Goal: Use online tool/utility

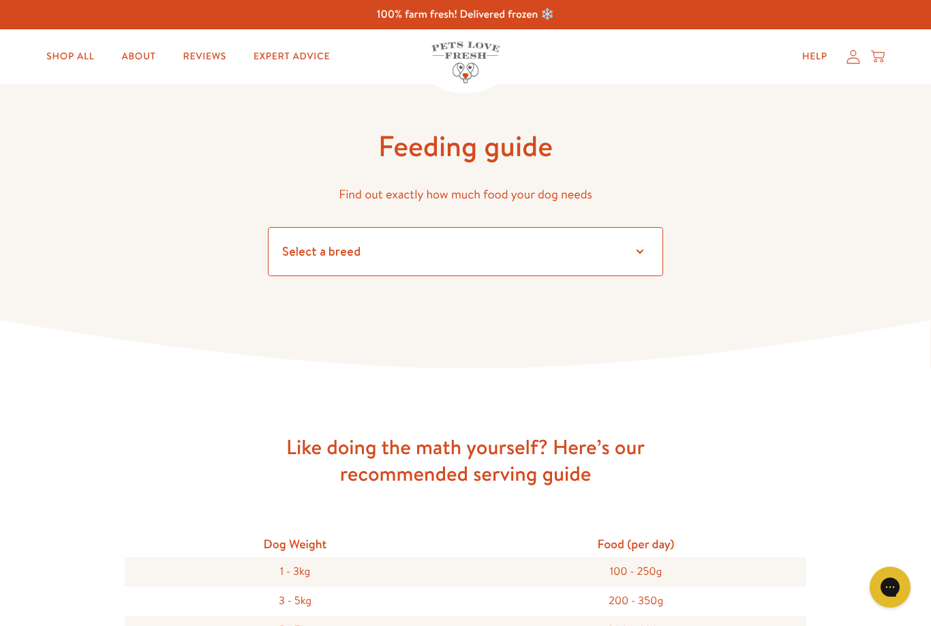
click at [643, 251] on select "Select a breed Affenpinscher Afghan hound Airedale terrier Akita Alaskan Malamu…" at bounding box center [465, 251] width 395 height 49
select select "30"
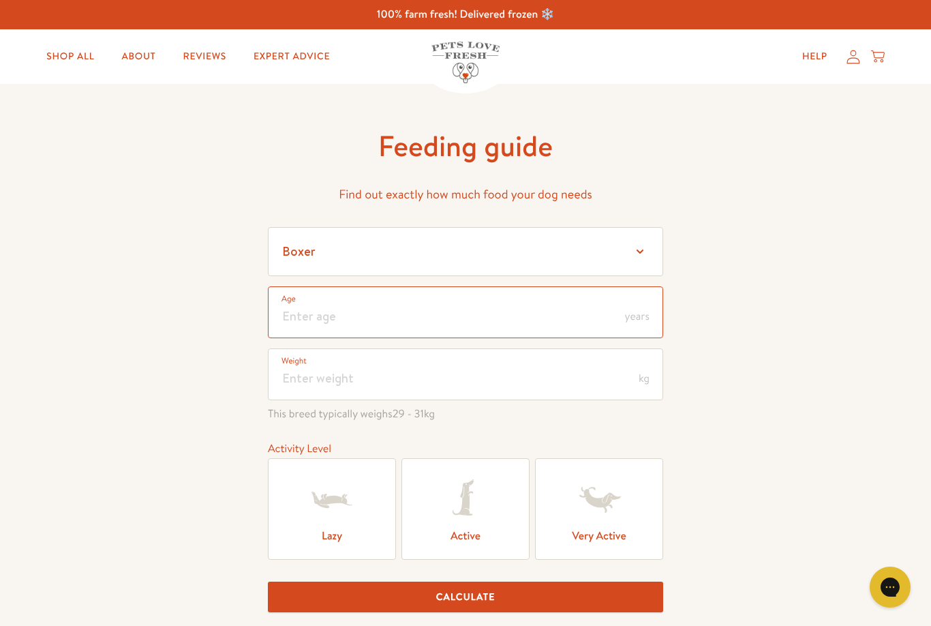
click at [635, 305] on input "number" at bounding box center [465, 312] width 395 height 52
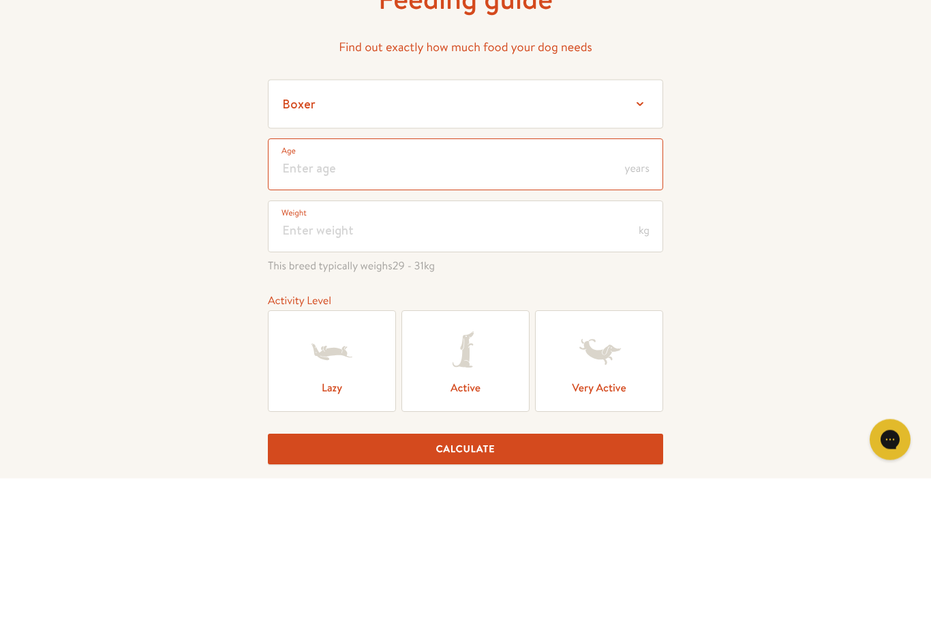
type input "2"
type input "3"
click at [636, 348] on input "number" at bounding box center [465, 374] width 395 height 52
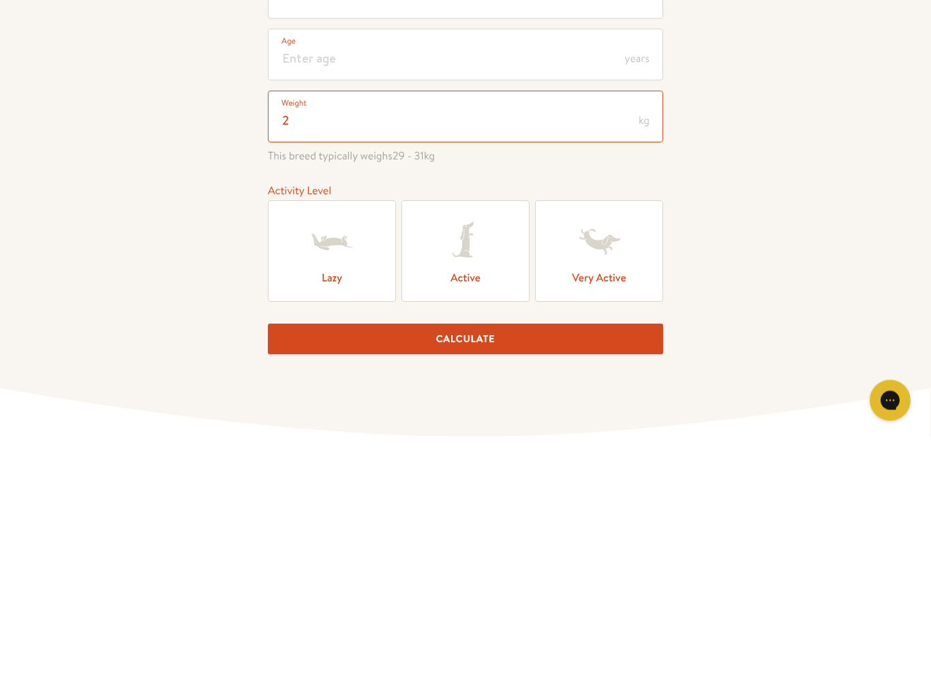
scroll to position [14, 0]
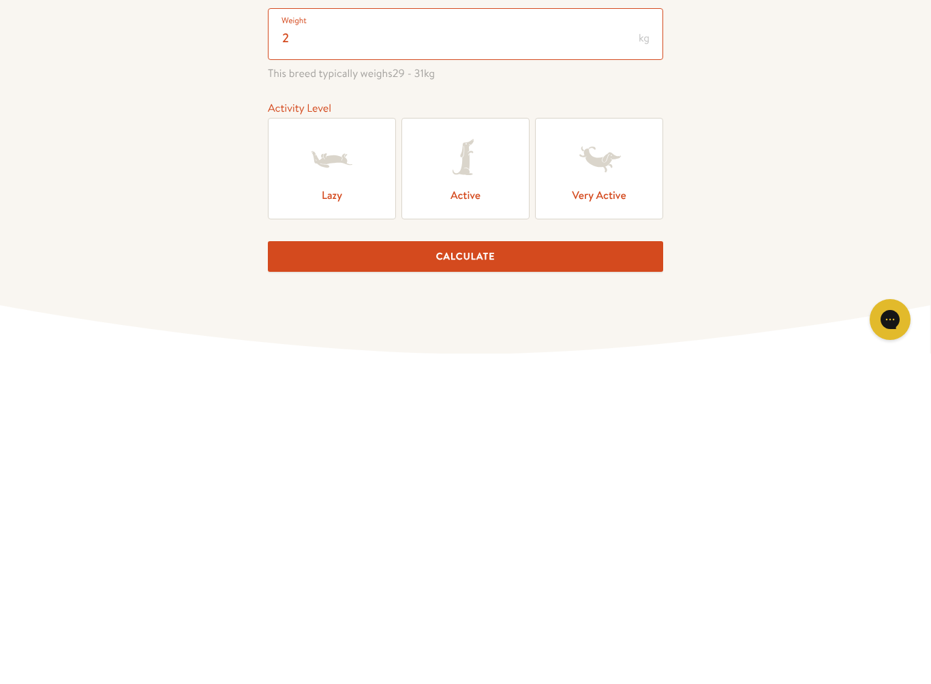
type input "2"
click at [603, 458] on icon at bounding box center [599, 485] width 55 height 55
click at [0, 0] on input "Very Active" at bounding box center [0, 0] width 0 height 0
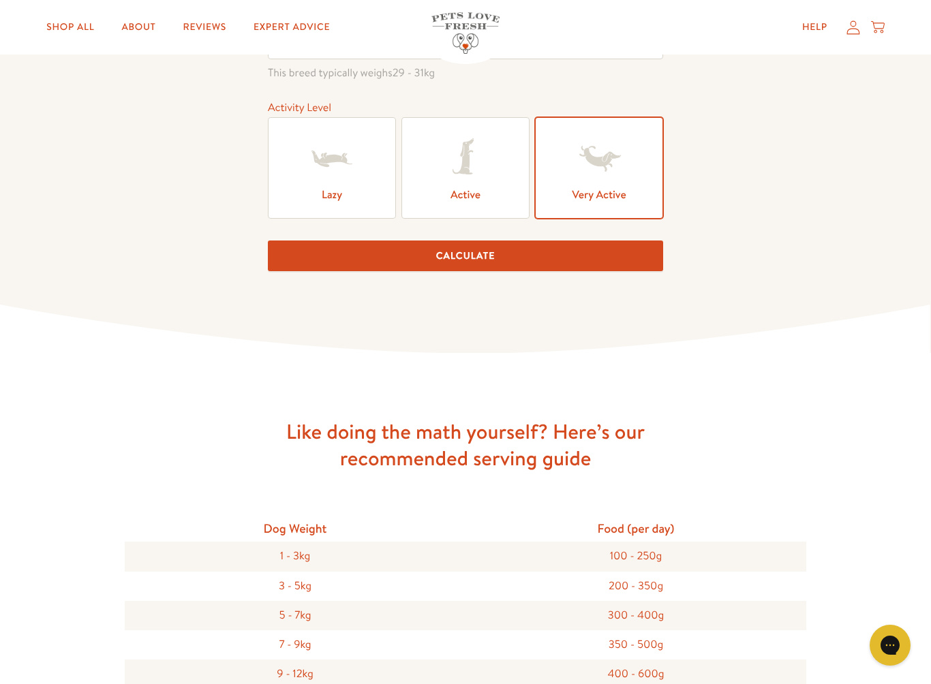
click at [508, 256] on button "Calculate" at bounding box center [465, 256] width 395 height 31
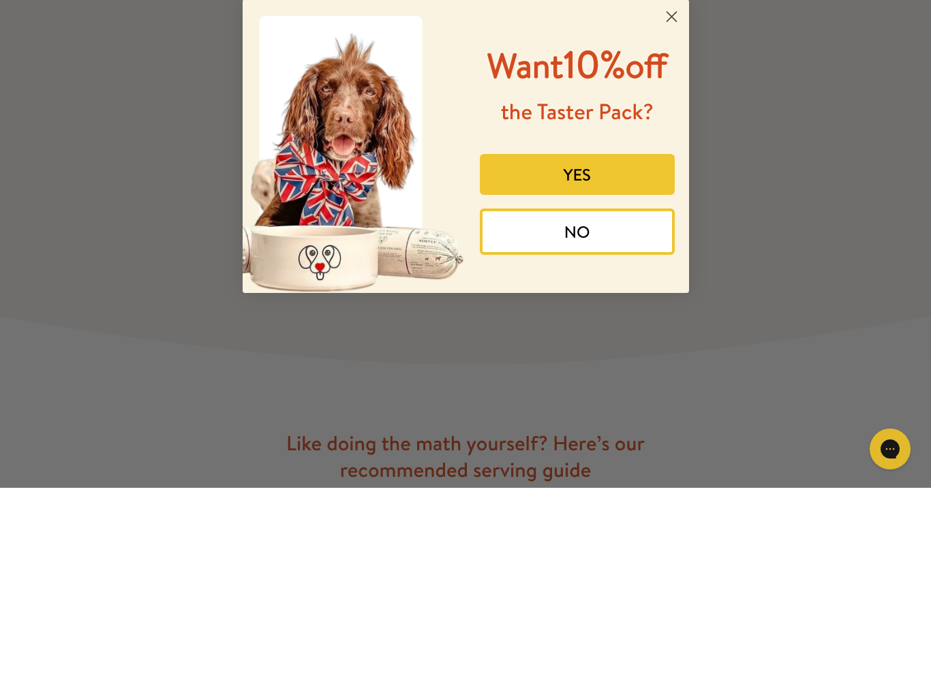
click at [598, 350] on button "YES" at bounding box center [577, 370] width 195 height 41
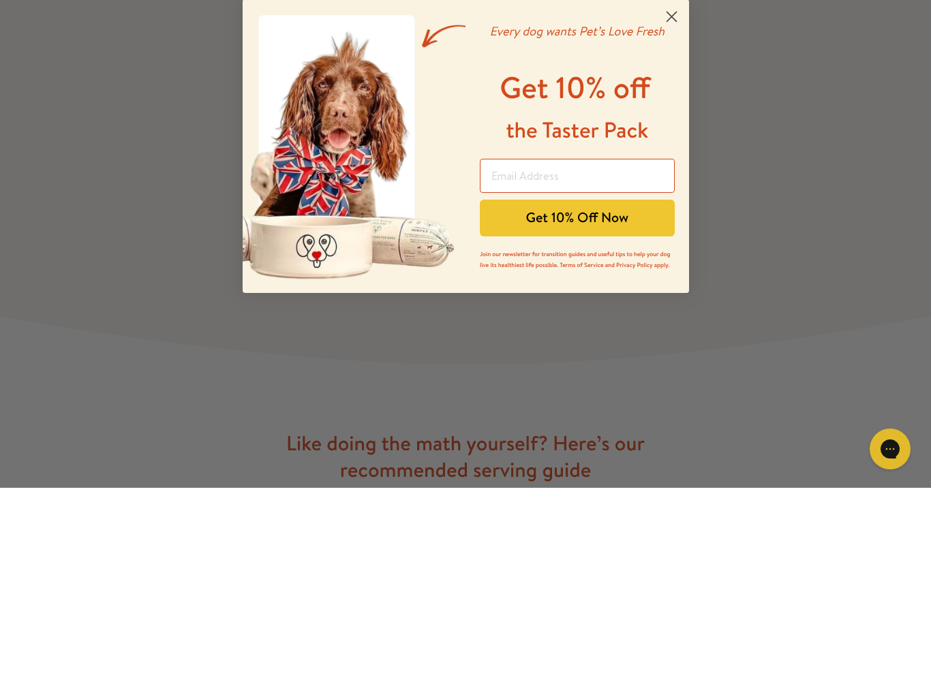
scroll to position [330, 0]
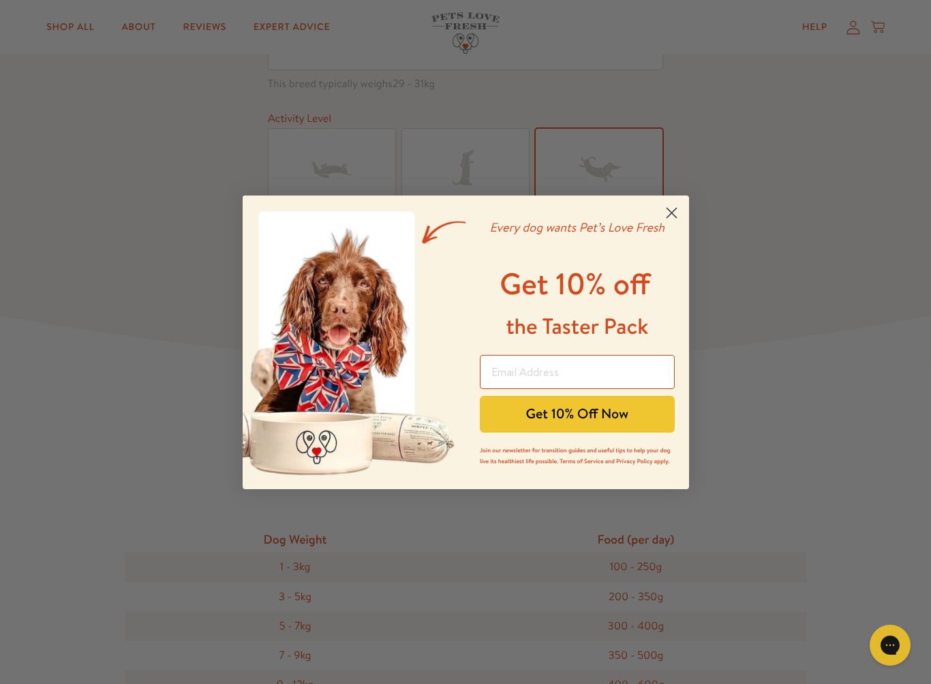
click at [671, 206] on circle "Close dialog" at bounding box center [671, 212] width 22 height 22
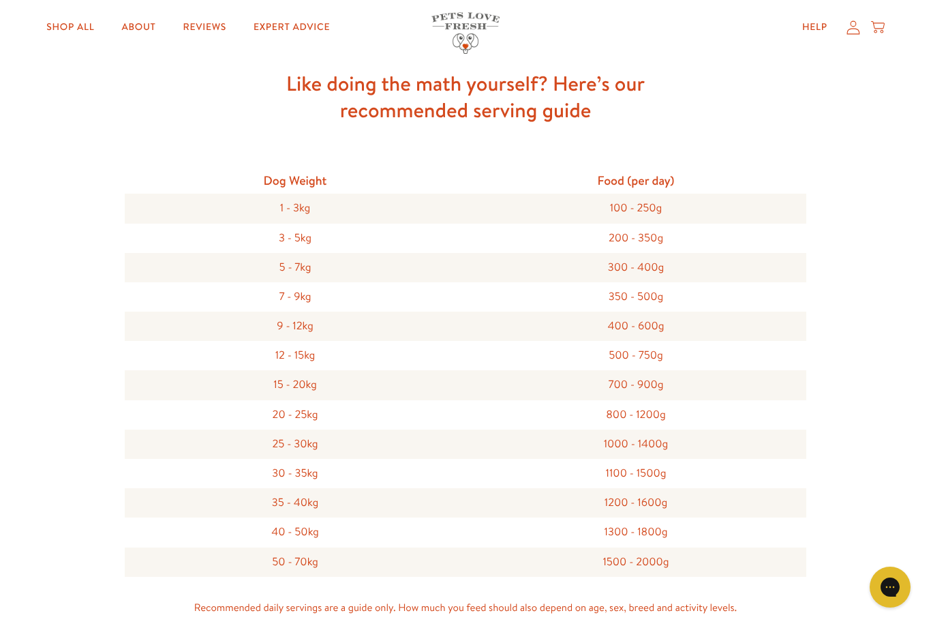
scroll to position [687, 0]
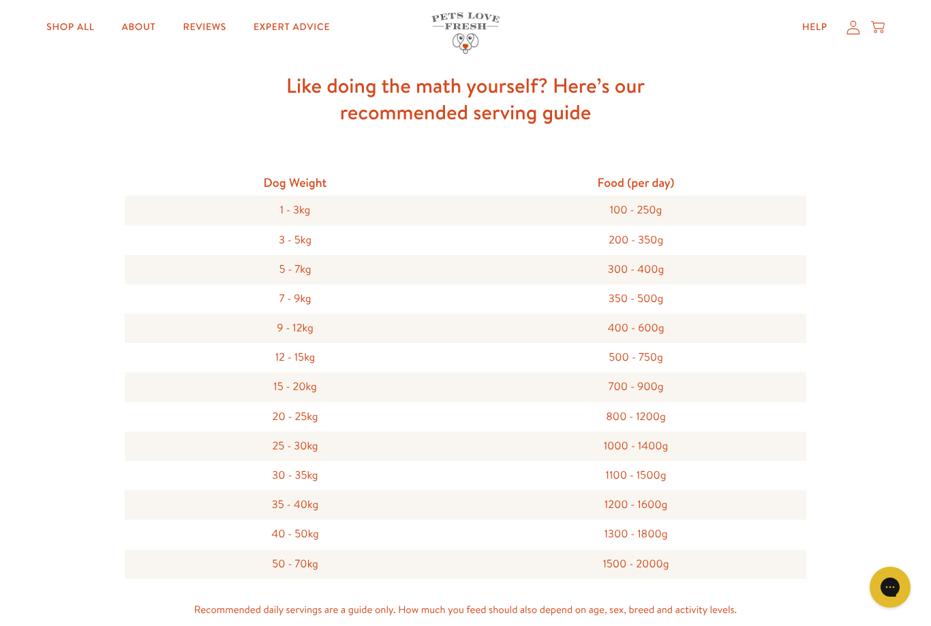
click at [546, 210] on div "100 - 250g" at bounding box center [635, 210] width 341 height 29
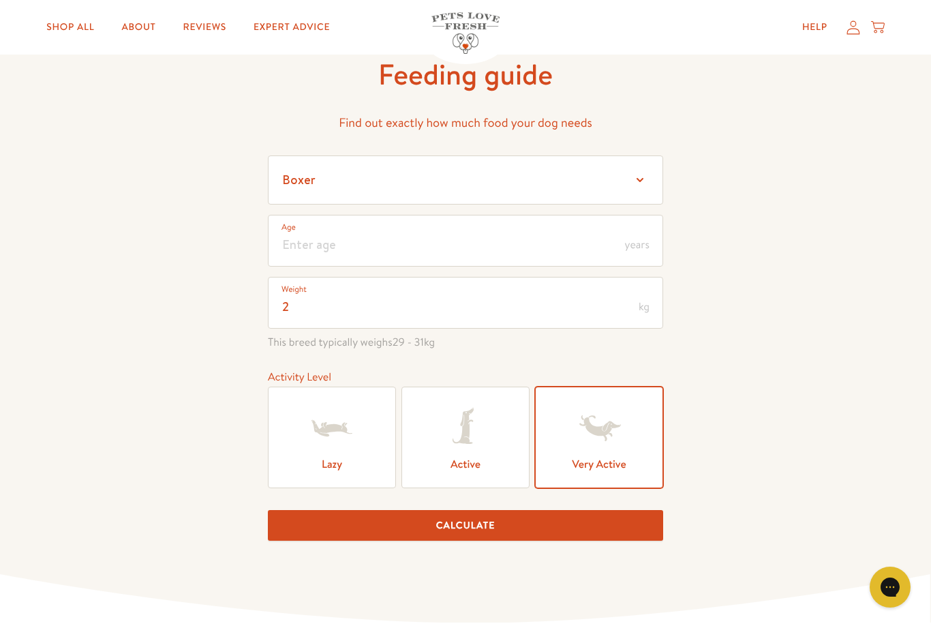
scroll to position [0, 0]
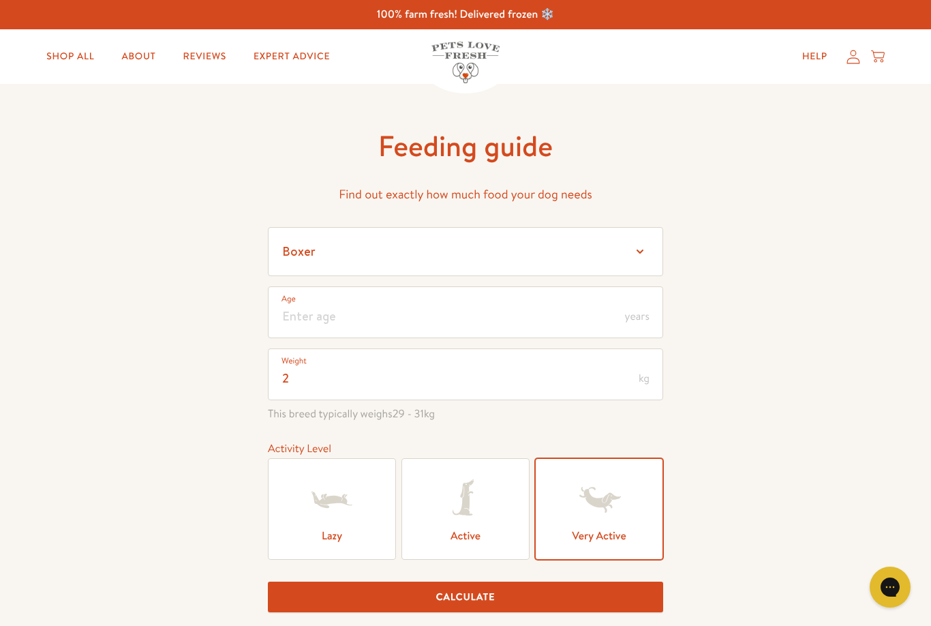
click at [138, 55] on link "About" at bounding box center [138, 56] width 56 height 27
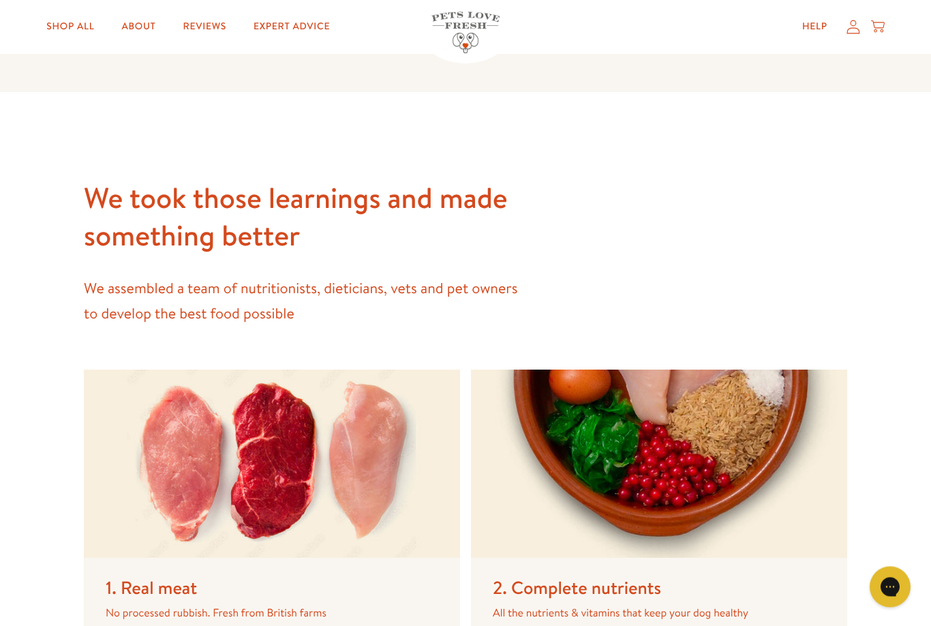
scroll to position [1723, 0]
